Goal: Transaction & Acquisition: Purchase product/service

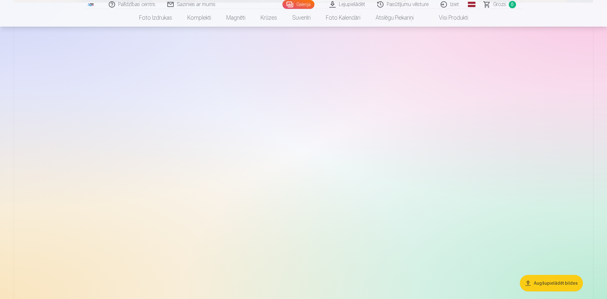
scroll to position [2600, 0]
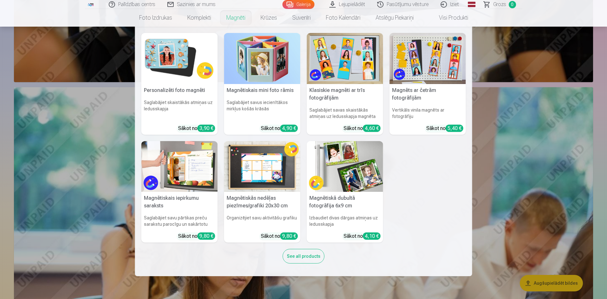
click at [234, 15] on link "Magnēti" at bounding box center [236, 18] width 34 height 18
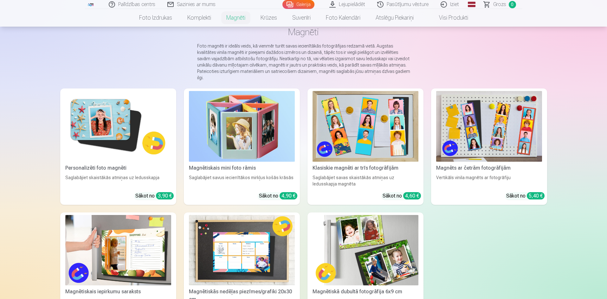
scroll to position [37, 0]
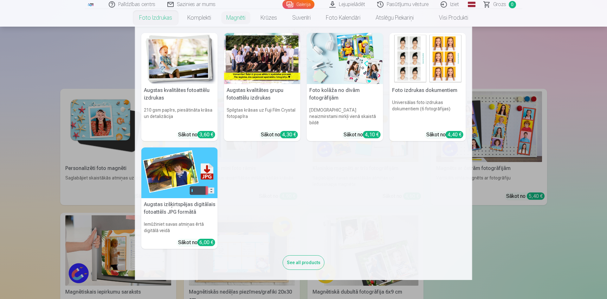
click at [158, 17] on link "Foto izdrukas" at bounding box center [156, 18] width 48 height 18
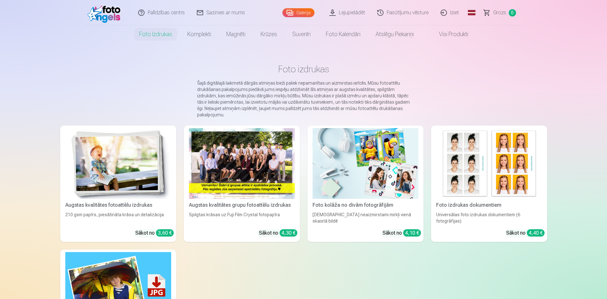
click at [243, 141] on div at bounding box center [242, 163] width 106 height 71
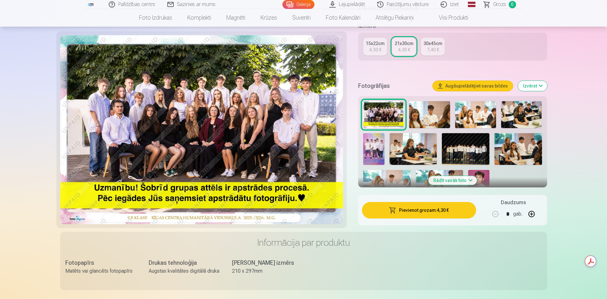
scroll to position [127, 0]
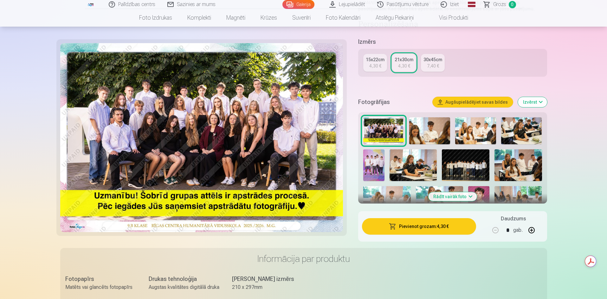
click at [250, 151] on img at bounding box center [201, 137] width 283 height 189
click at [216, 150] on img at bounding box center [201, 137] width 283 height 189
click at [373, 63] on div "4,30 €" at bounding box center [375, 66] width 12 height 6
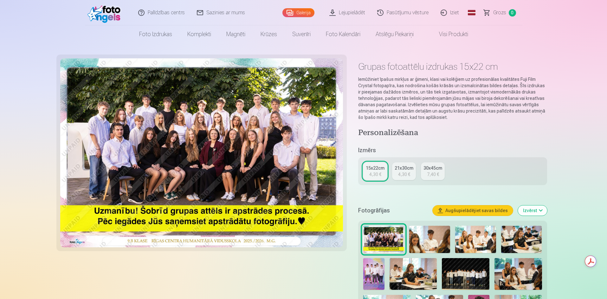
click at [436, 236] on img at bounding box center [429, 239] width 41 height 27
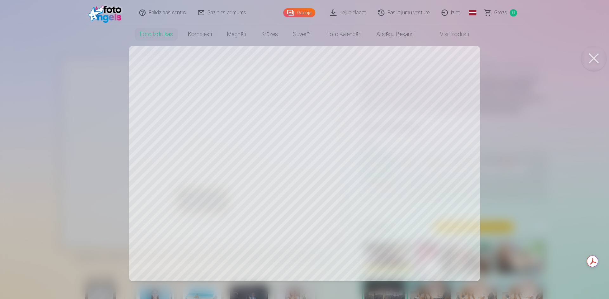
click at [597, 58] on button at bounding box center [593, 58] width 25 height 25
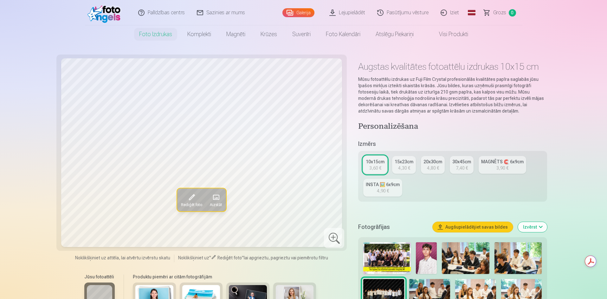
click at [385, 184] on div "INSTA 🖼️ 6x9cm" at bounding box center [383, 184] width 34 height 6
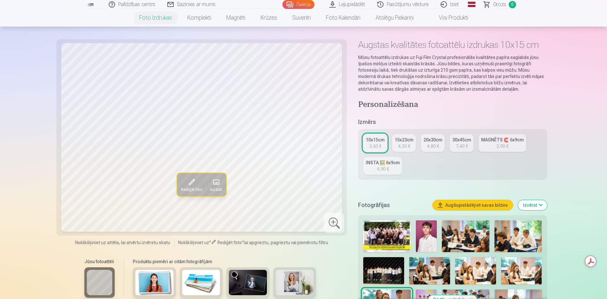
scroll to position [63, 0]
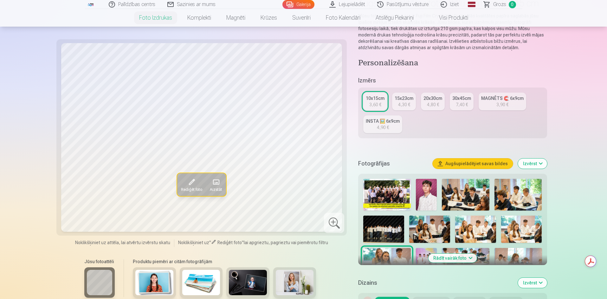
click at [426, 197] on img at bounding box center [426, 195] width 21 height 32
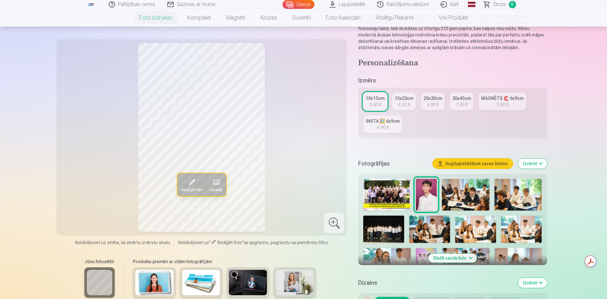
click at [494, 103] on link "MAGNĒTS 🧲 6x9cm 3,90 €" at bounding box center [503, 102] width 48 height 18
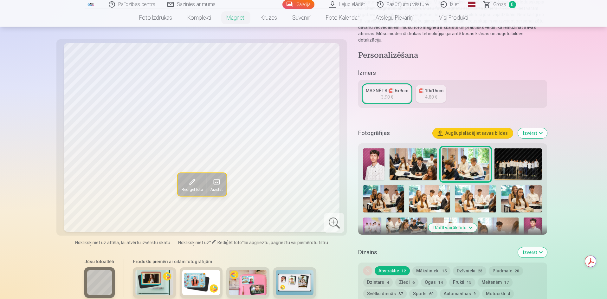
scroll to position [95, 0]
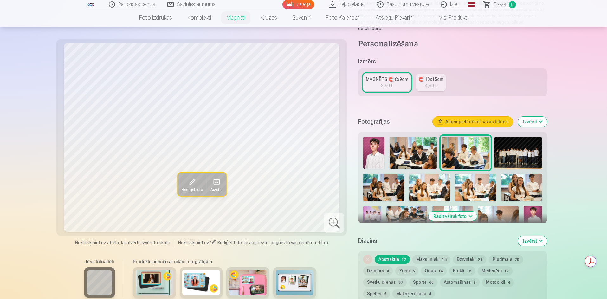
click at [531, 208] on img at bounding box center [533, 219] width 18 height 27
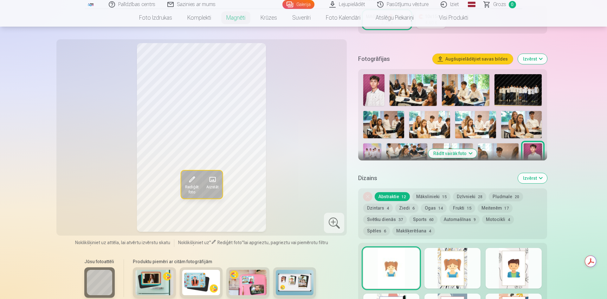
scroll to position [159, 0]
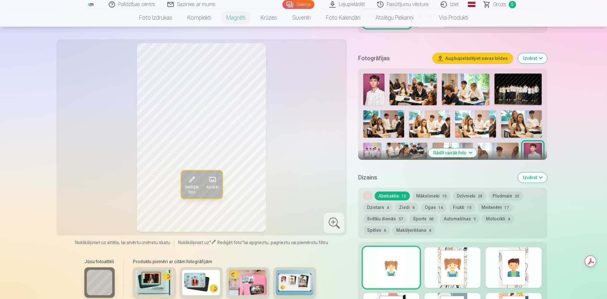
click at [540, 173] on button "Izvērst" at bounding box center [532, 177] width 29 height 10
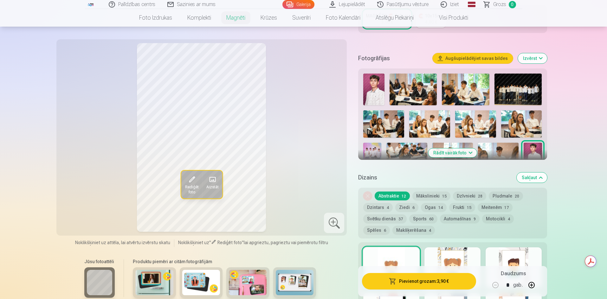
click at [540, 173] on button "Sakļaut" at bounding box center [532, 177] width 30 height 10
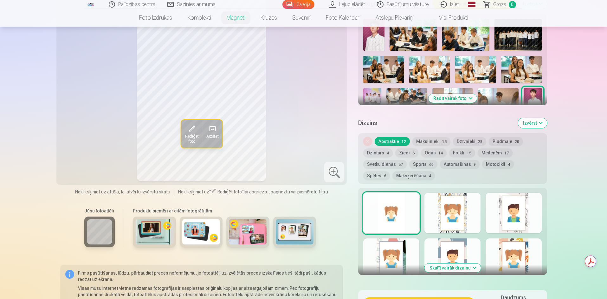
scroll to position [160, 0]
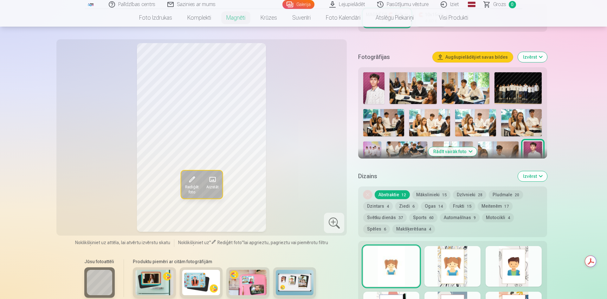
click at [470, 147] on button "Rādīt vairāk foto" at bounding box center [452, 151] width 49 height 9
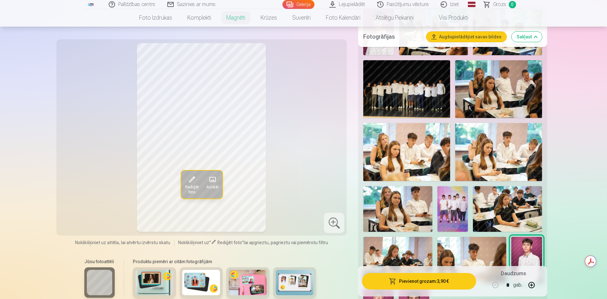
scroll to position [223, 0]
click at [455, 204] on img at bounding box center [453, 209] width 31 height 46
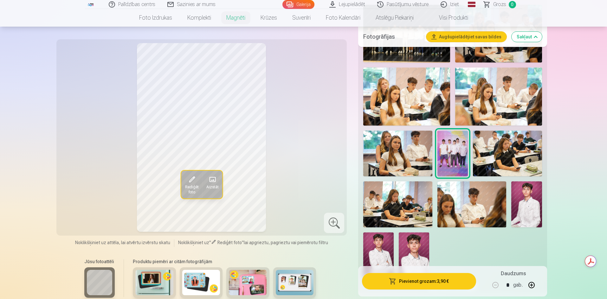
scroll to position [287, 0]
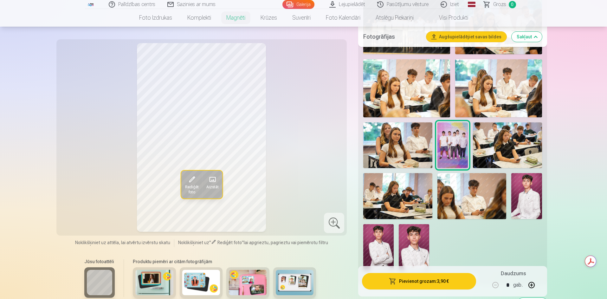
click at [411, 240] on img at bounding box center [414, 247] width 30 height 46
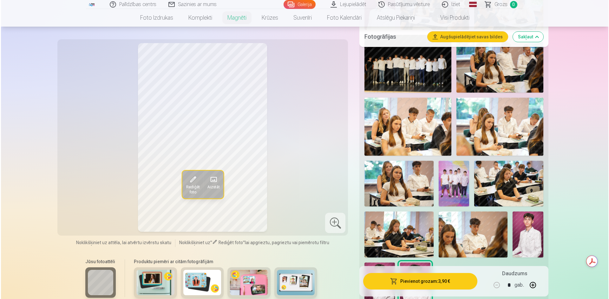
scroll to position [318, 0]
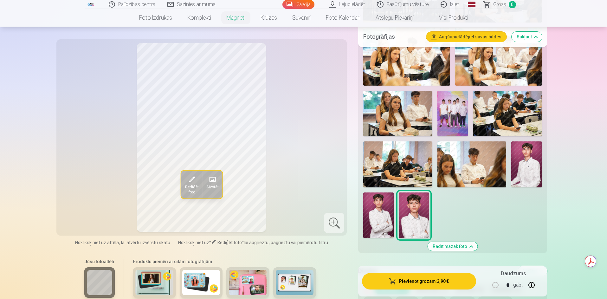
click at [431, 281] on button "Pievienot grozam : 3,90 €" at bounding box center [419, 281] width 114 height 16
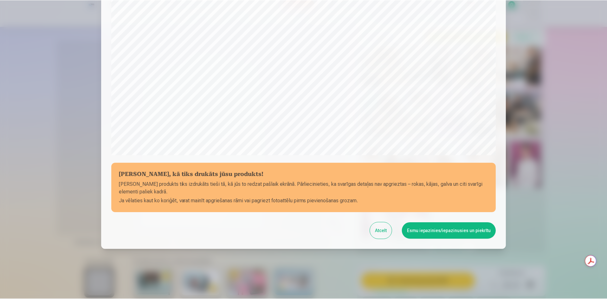
scroll to position [158, 0]
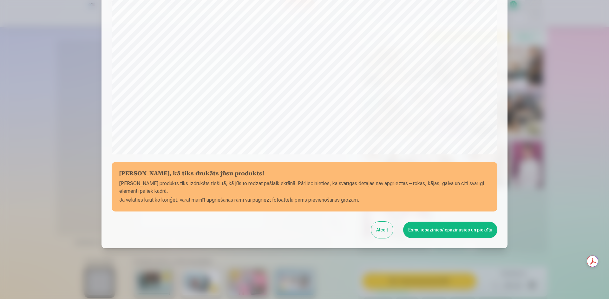
click at [470, 232] on button "Esmu iepazinies/iepazinusies un piekrītu" at bounding box center [450, 230] width 94 height 16
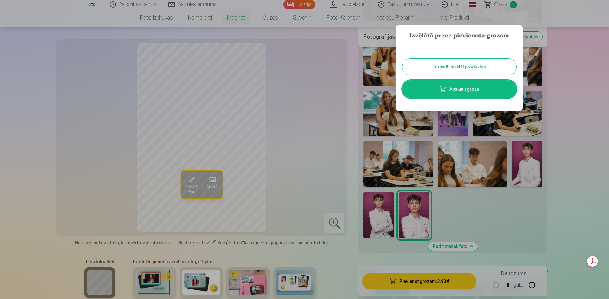
click at [464, 201] on div at bounding box center [304, 149] width 609 height 299
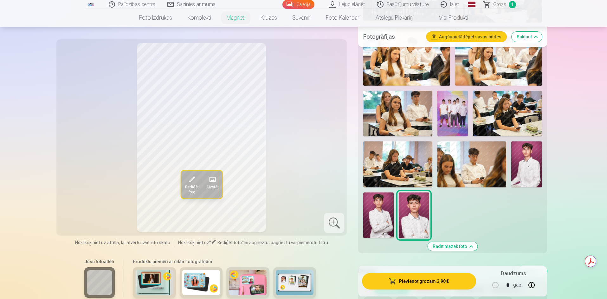
click at [385, 212] on img at bounding box center [378, 215] width 30 height 46
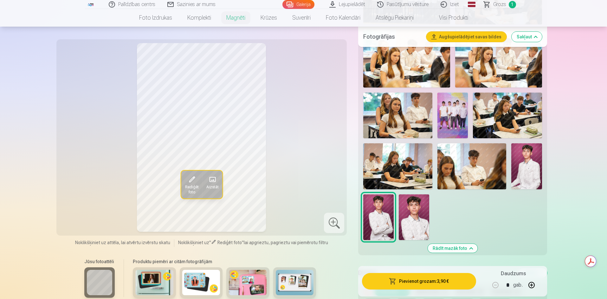
scroll to position [255, 0]
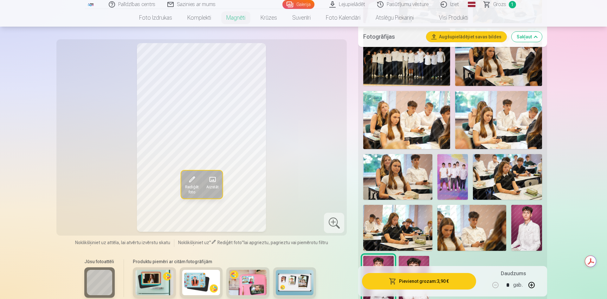
click at [407, 226] on img at bounding box center [397, 228] width 69 height 46
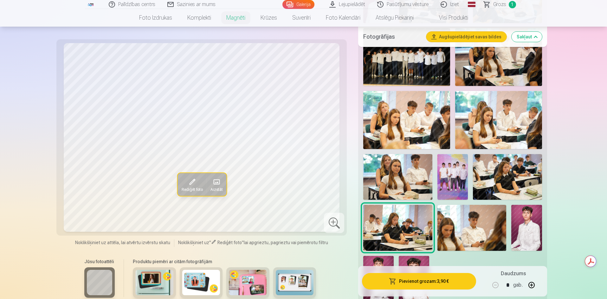
click at [459, 224] on img at bounding box center [472, 228] width 69 height 46
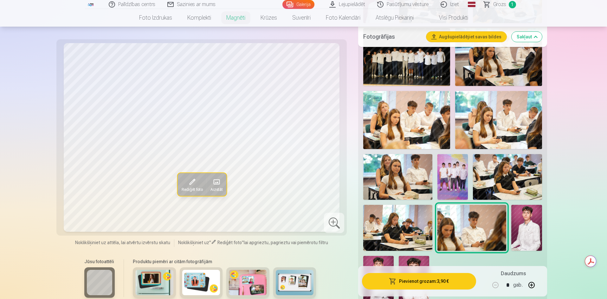
click at [533, 228] on img at bounding box center [526, 228] width 31 height 46
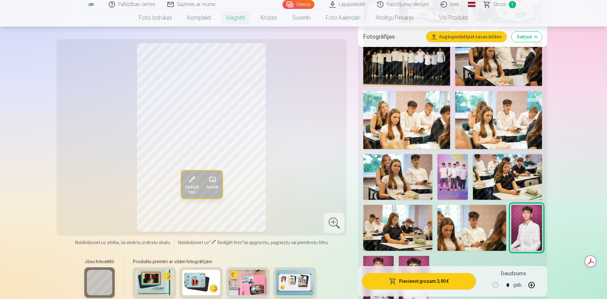
click at [412, 169] on img at bounding box center [397, 177] width 69 height 46
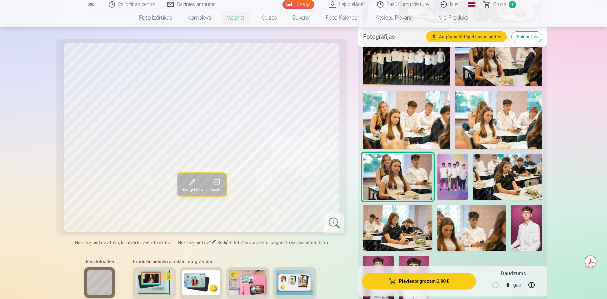
click at [451, 177] on img at bounding box center [453, 177] width 31 height 46
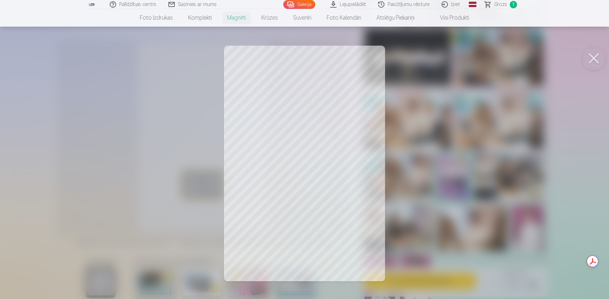
click at [594, 56] on button at bounding box center [593, 58] width 25 height 25
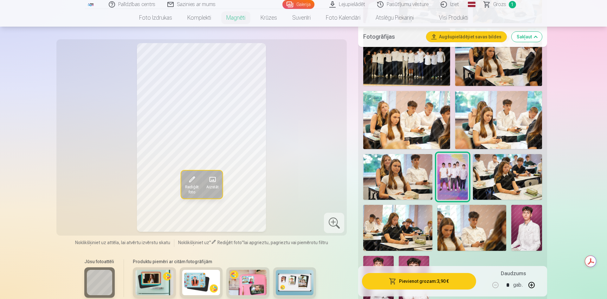
click at [409, 176] on img at bounding box center [397, 177] width 69 height 46
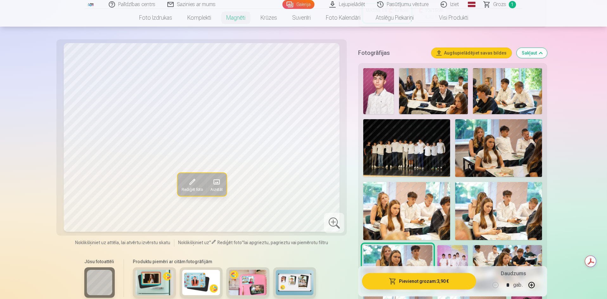
scroll to position [160, 0]
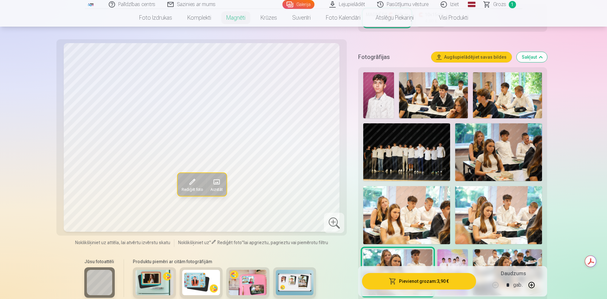
click at [386, 146] on img at bounding box center [406, 152] width 87 height 58
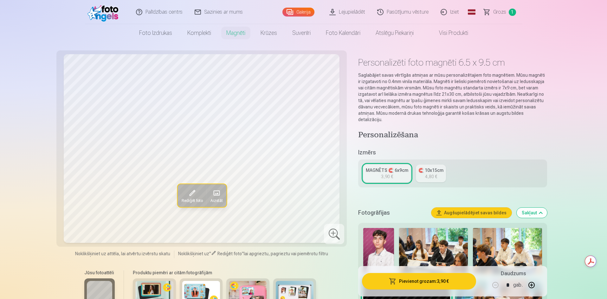
scroll to position [1, 0]
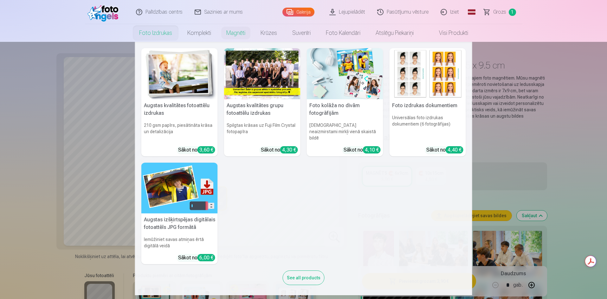
click at [146, 33] on link "Foto izdrukas" at bounding box center [156, 33] width 48 height 18
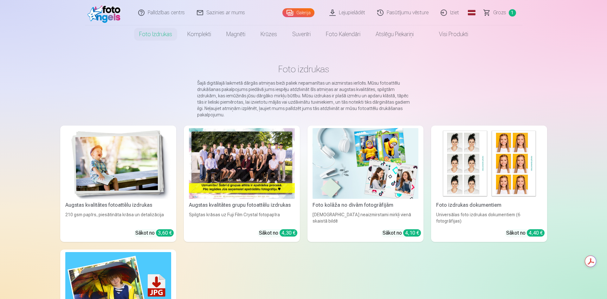
click at [223, 179] on div at bounding box center [242, 163] width 106 height 71
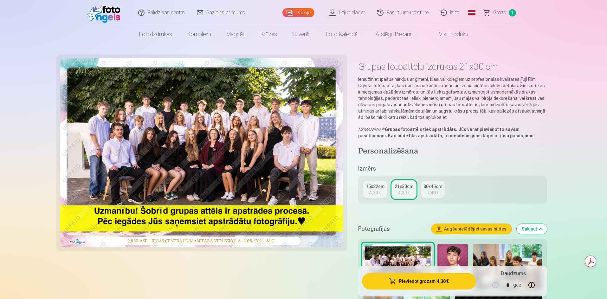
click at [435, 278] on button "Pievienot grozam : 4,30 €" at bounding box center [419, 281] width 114 height 16
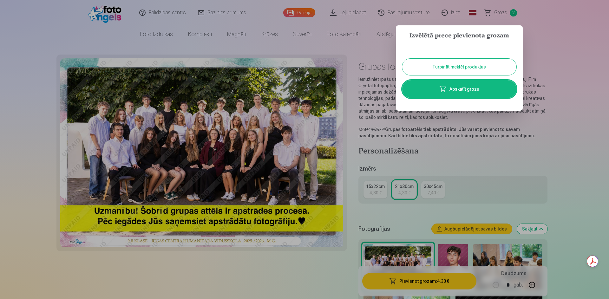
click at [466, 66] on button "Turpināt meklēt produktus" at bounding box center [459, 67] width 114 height 16
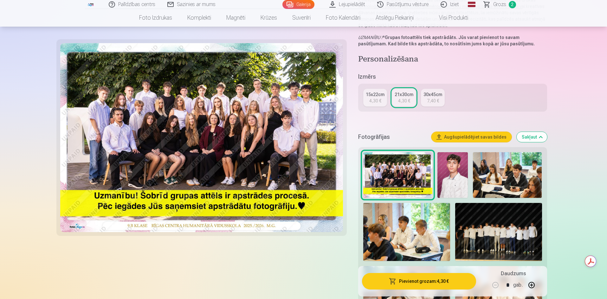
scroll to position [127, 0]
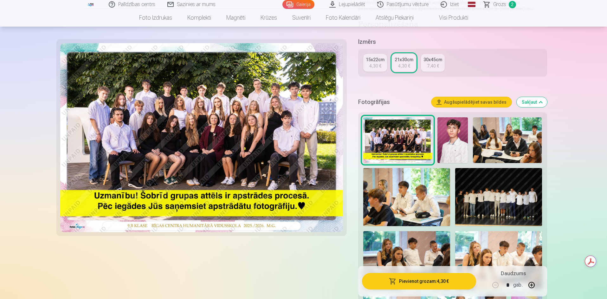
click at [495, 194] on img at bounding box center [498, 197] width 87 height 58
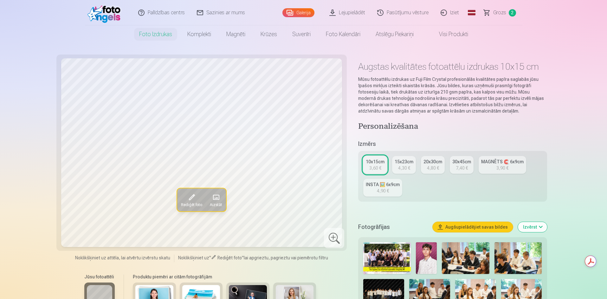
click at [404, 165] on div "4,30 €" at bounding box center [404, 168] width 12 height 6
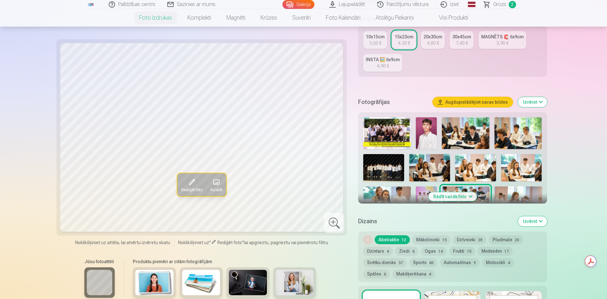
scroll to position [127, 0]
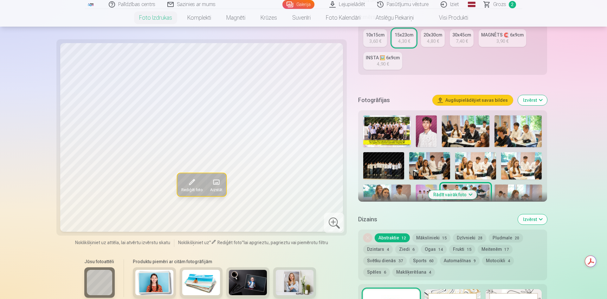
click at [386, 173] on img at bounding box center [383, 165] width 41 height 27
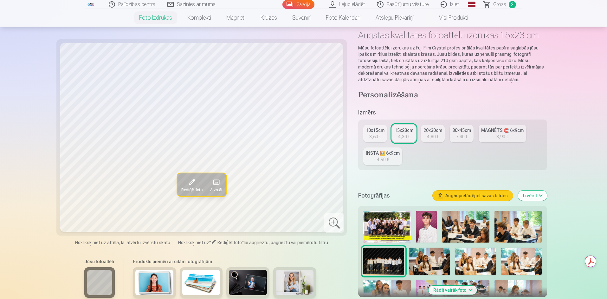
scroll to position [159, 0]
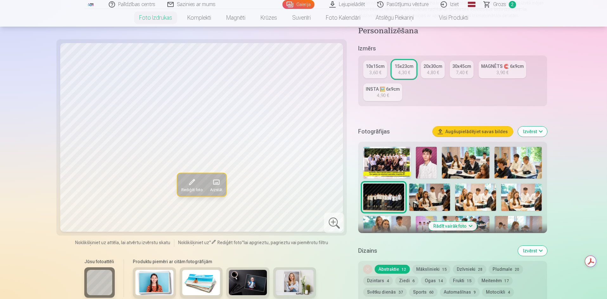
scroll to position [95, 0]
click at [401, 73] on div "4,30 €" at bounding box center [404, 73] width 12 height 6
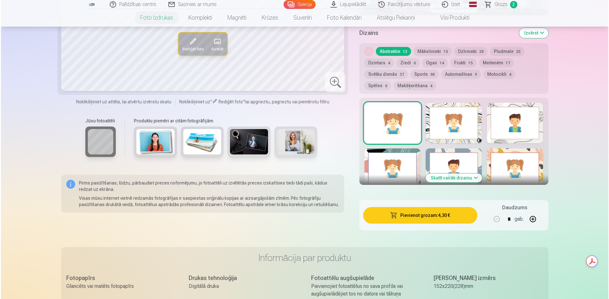
scroll to position [349, 0]
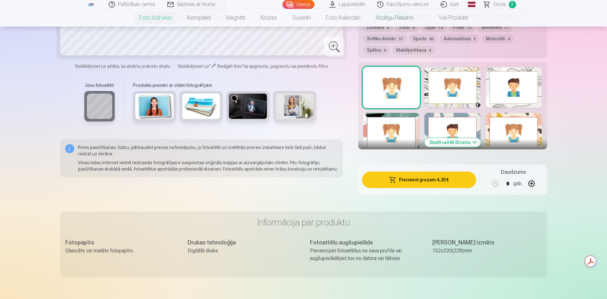
click at [440, 183] on button "Pievienot grozam : 4,30 €" at bounding box center [419, 180] width 114 height 16
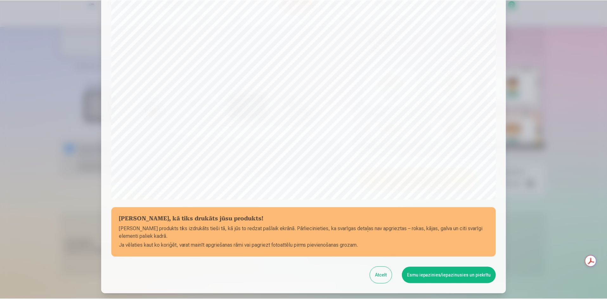
scroll to position [158, 0]
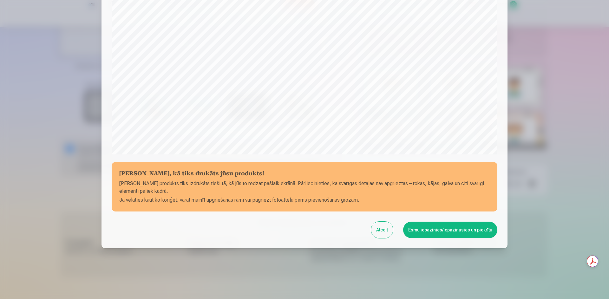
click at [460, 229] on button "Esmu iepazinies/iepazinusies un piekrītu" at bounding box center [450, 230] width 94 height 16
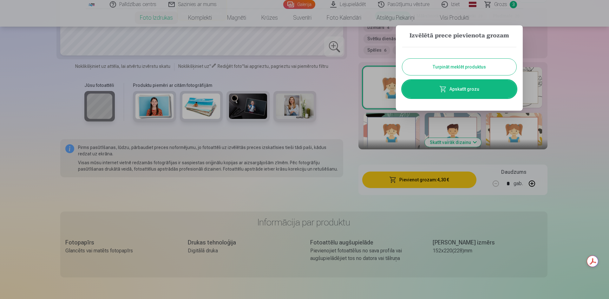
click at [471, 69] on button "Turpināt meklēt produktus" at bounding box center [459, 67] width 114 height 16
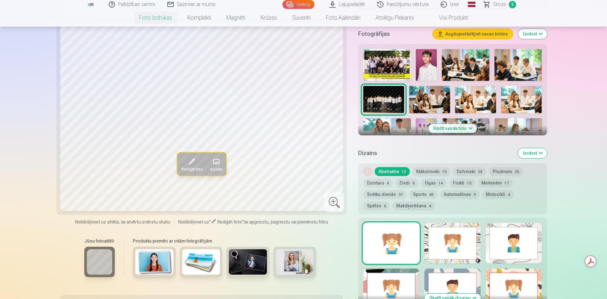
scroll to position [190, 0]
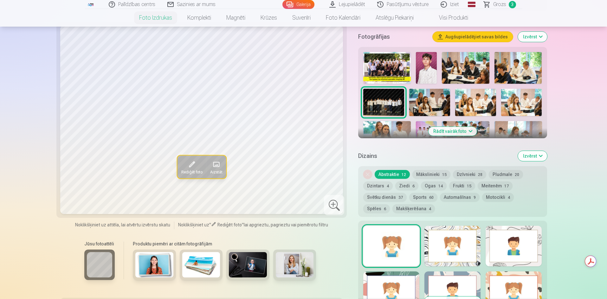
click at [431, 75] on img at bounding box center [426, 68] width 21 height 32
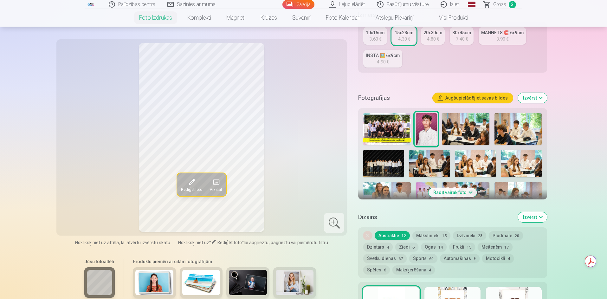
scroll to position [127, 0]
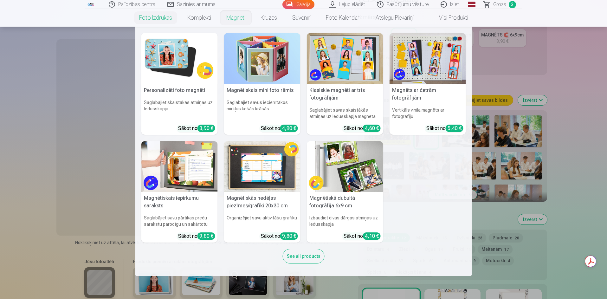
click at [322, 60] on img at bounding box center [345, 58] width 76 height 51
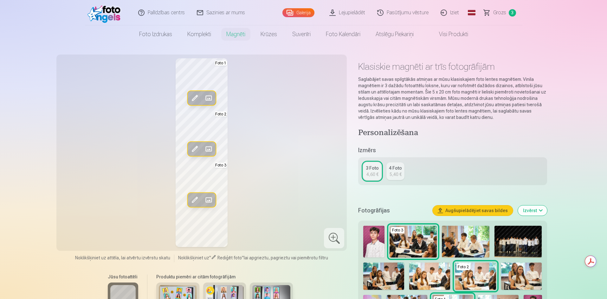
click at [374, 239] on img at bounding box center [373, 242] width 21 height 32
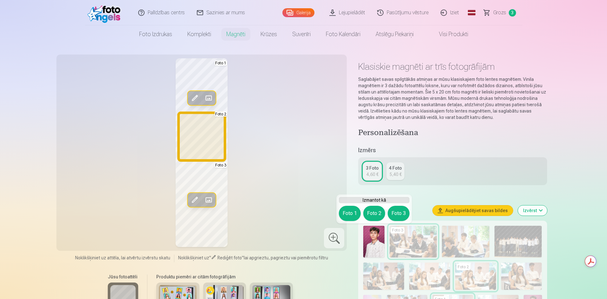
click at [372, 217] on button "Foto 2" at bounding box center [374, 213] width 22 height 15
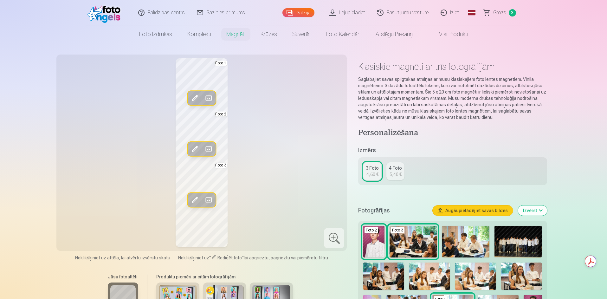
click at [375, 237] on img at bounding box center [373, 242] width 21 height 32
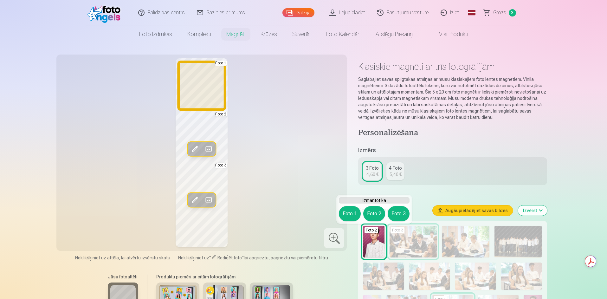
click at [351, 218] on button "Foto 1" at bounding box center [350, 213] width 22 height 15
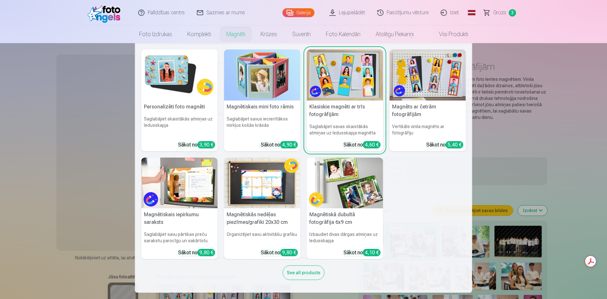
click at [237, 36] on link "Magnēti" at bounding box center [236, 34] width 34 height 18
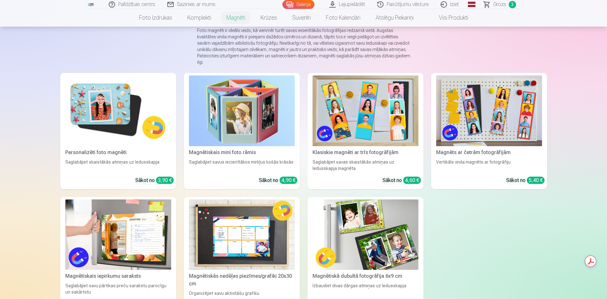
scroll to position [63, 0]
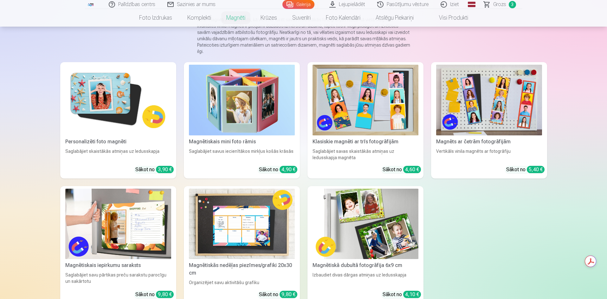
click at [103, 70] on img at bounding box center [118, 100] width 106 height 71
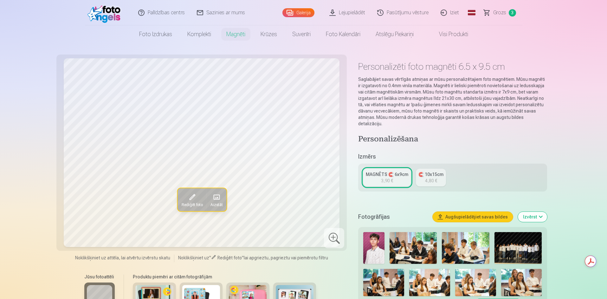
click at [375, 234] on img at bounding box center [373, 248] width 21 height 32
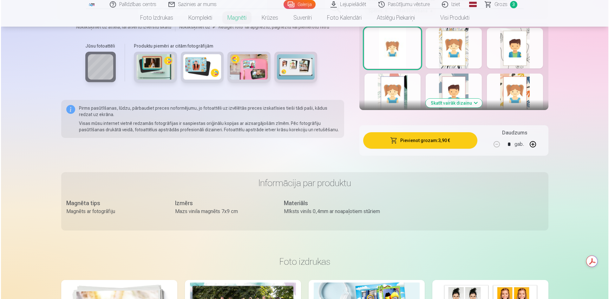
scroll to position [380, 0]
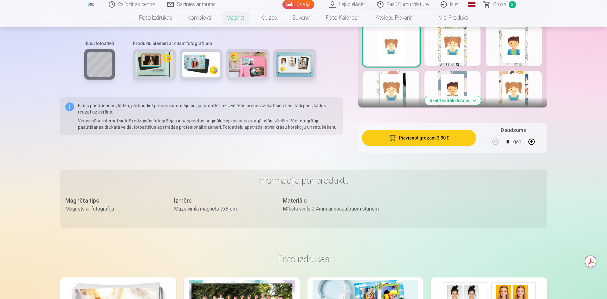
click at [459, 135] on button "Pievienot grozam : 3,90 €" at bounding box center [419, 138] width 114 height 16
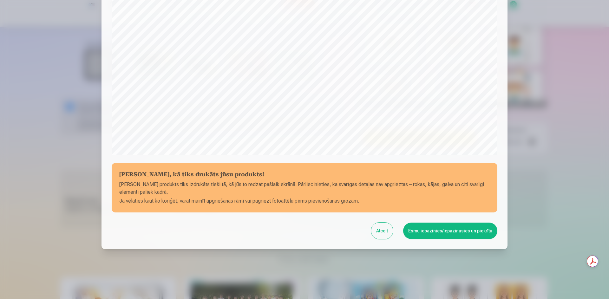
scroll to position [158, 0]
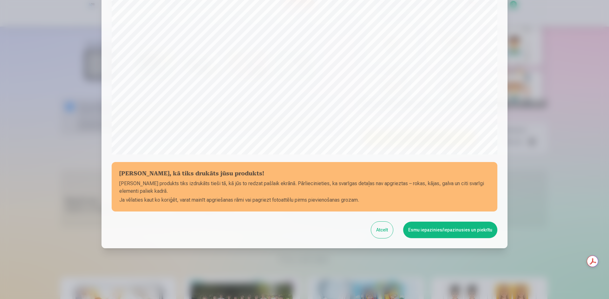
click at [454, 231] on button "Esmu iepazinies/iepazinusies un piekrītu" at bounding box center [450, 230] width 94 height 16
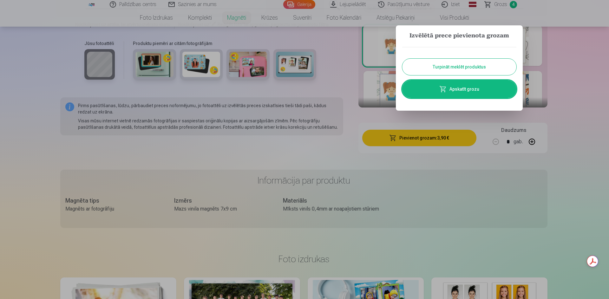
click at [481, 89] on link "Apskatīt grozu" at bounding box center [459, 89] width 114 height 18
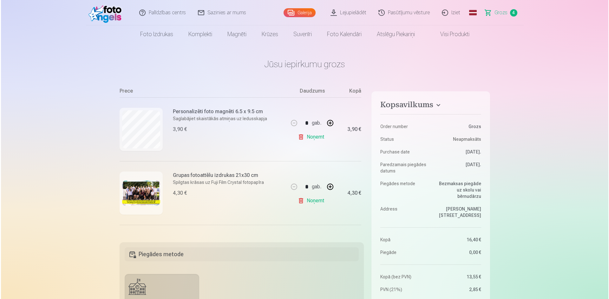
scroll to position [57, 0]
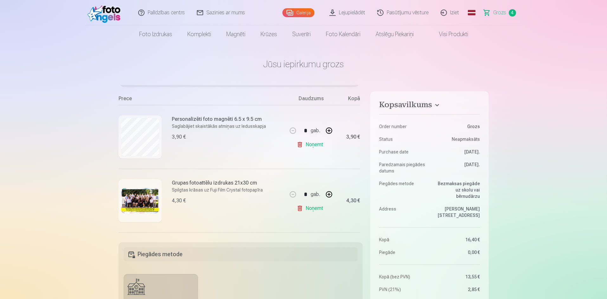
click at [143, 200] on img at bounding box center [140, 200] width 38 height 25
